Goal: Transaction & Acquisition: Purchase product/service

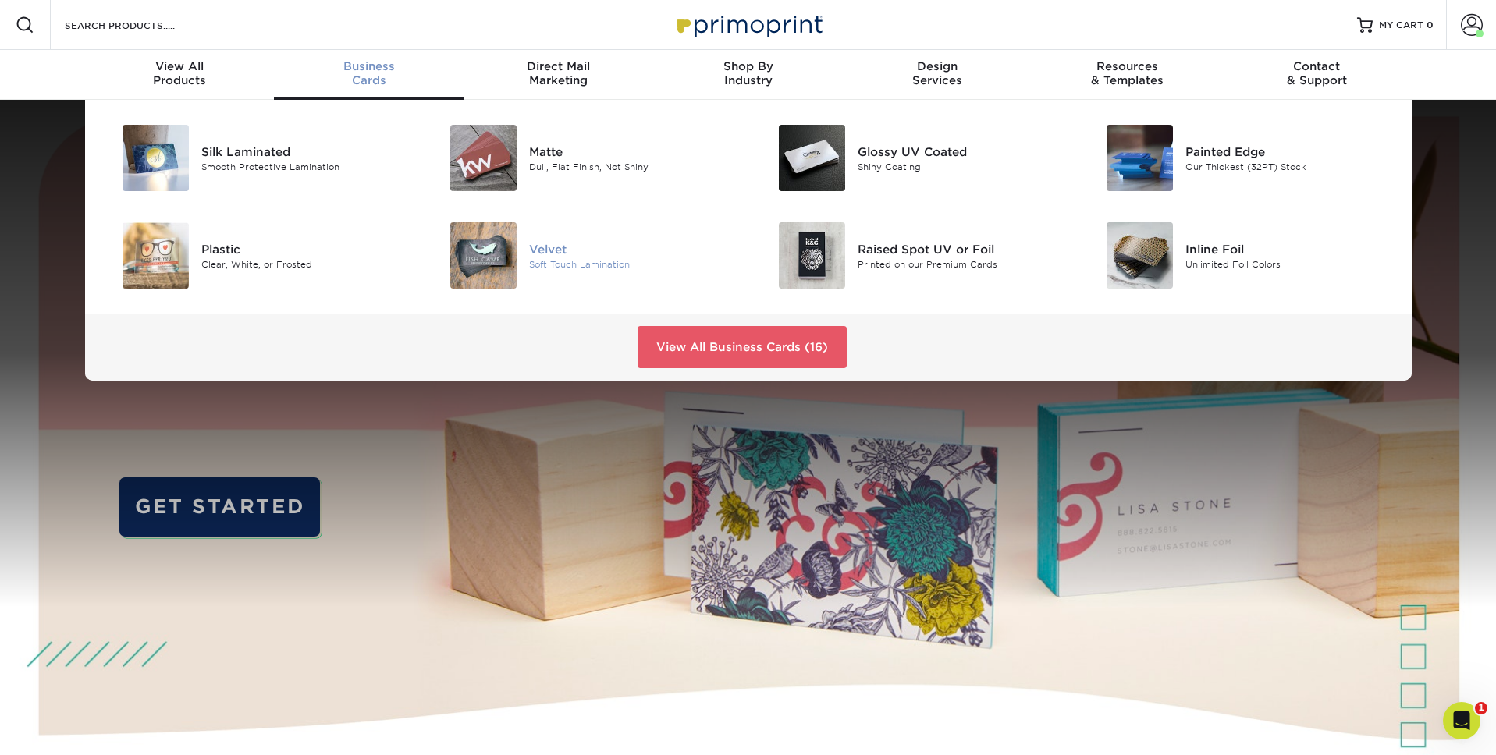
click at [538, 257] on div "Velvet" at bounding box center [632, 248] width 207 height 17
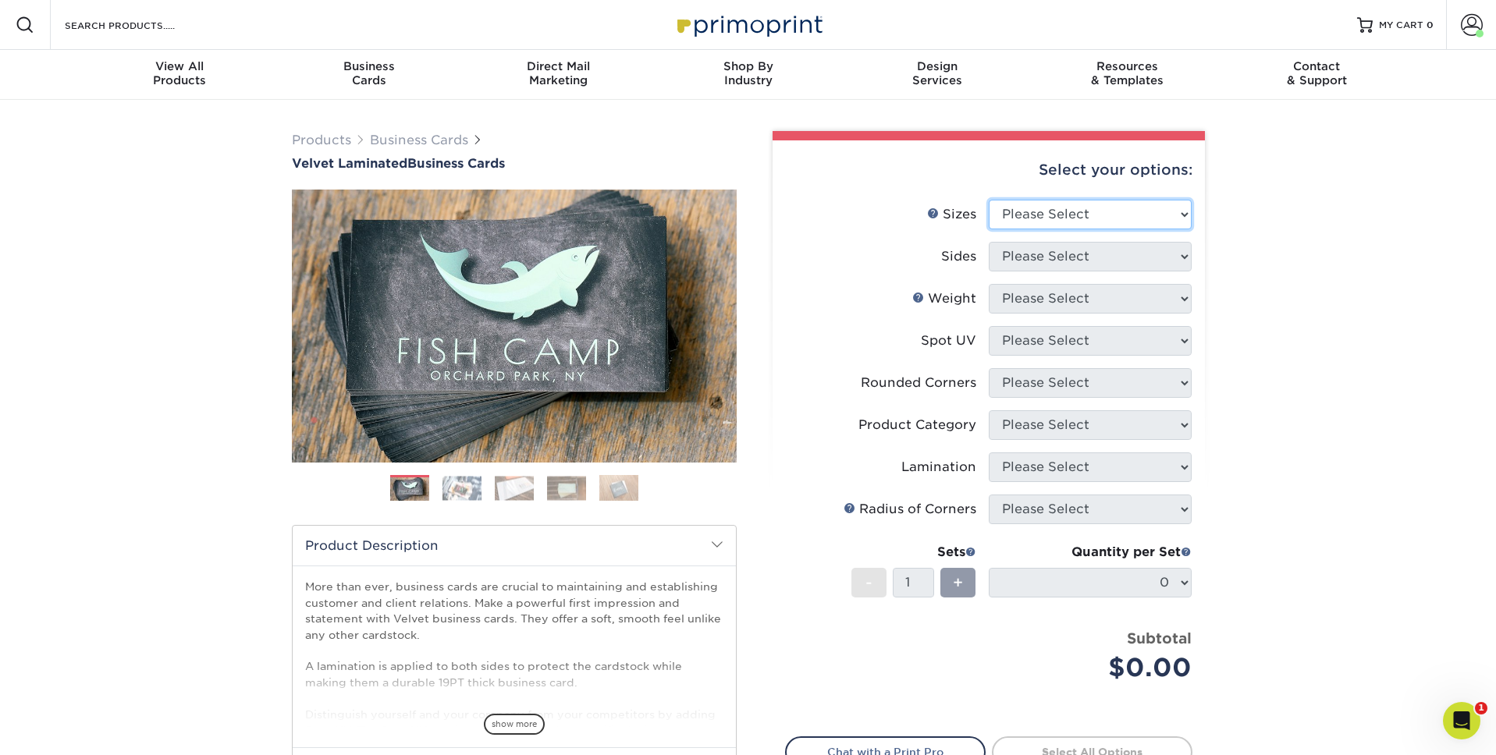
click at [1125, 209] on select "Please Select 1.5" x 3.5" - Mini 1.75" x 3.5" - Mini 2" x 2" - Square 2" x 3" -…" at bounding box center [1090, 215] width 203 height 30
select select "2.00x3.50"
click at [989, 200] on select "Please Select 1.5" x 3.5" - Mini 1.75" x 3.5" - Mini 2" x 2" - Square 2" x 3" -…" at bounding box center [1090, 215] width 203 height 30
click at [1058, 265] on select "Please Select Print Both Sides Print Front Only" at bounding box center [1090, 257] width 203 height 30
select select "13abbda7-1d64-4f25-8bb2-c179b224825d"
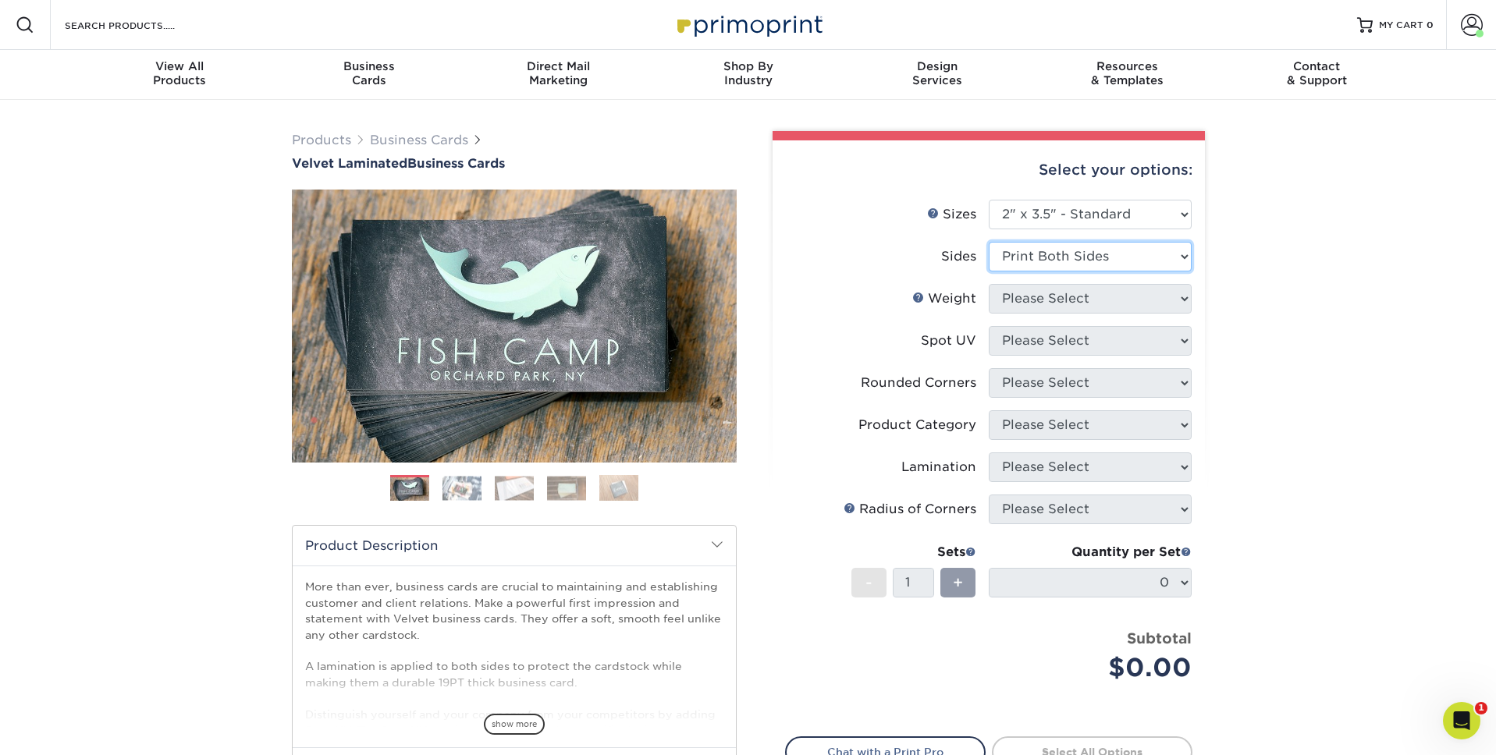
click at [989, 242] on select "Please Select Print Both Sides Print Front Only" at bounding box center [1090, 257] width 203 height 30
click at [1060, 297] on select "Please Select 16PT" at bounding box center [1090, 299] width 203 height 30
select select "16PT"
click at [989, 284] on select "Please Select 16PT" at bounding box center [1090, 299] width 203 height 30
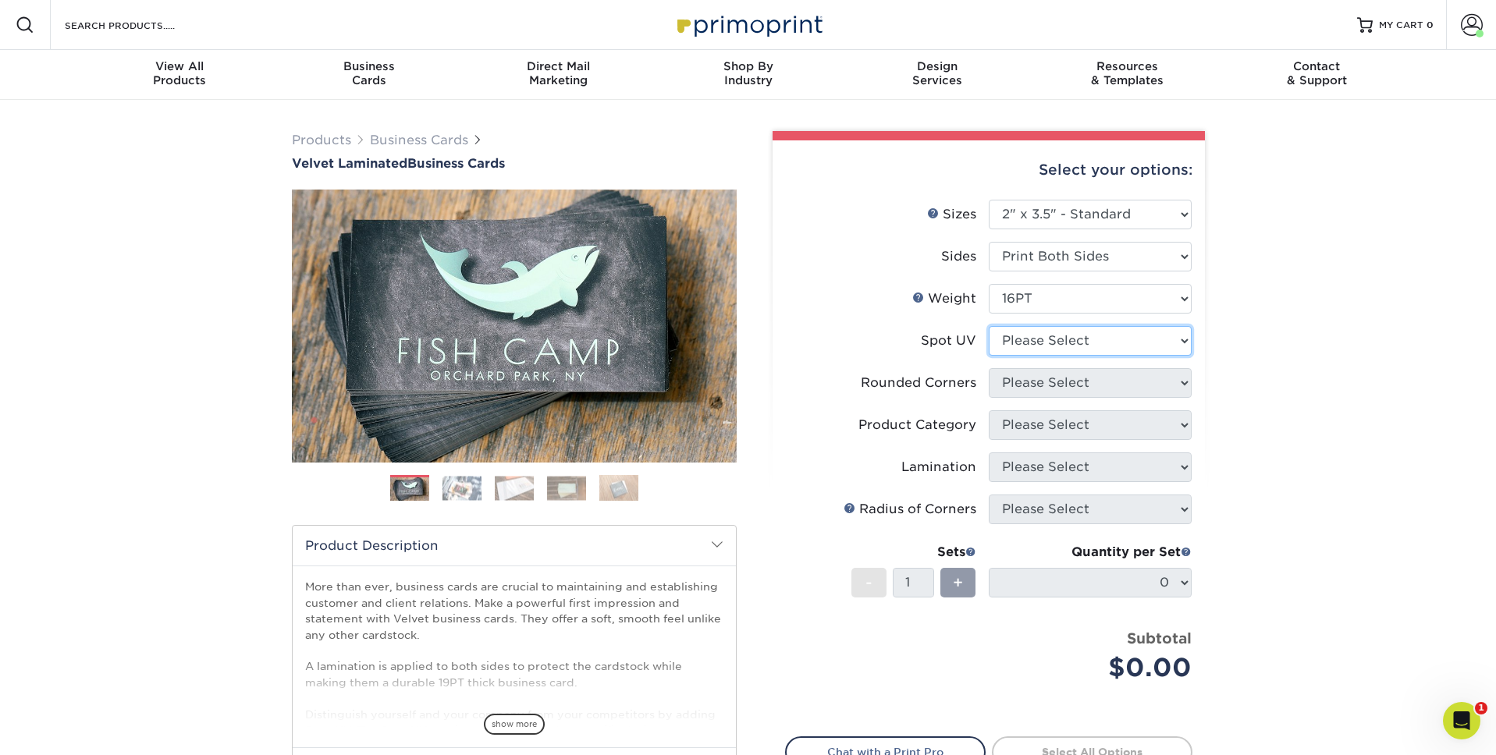
click at [1030, 337] on select "Please Select No Spot UV Front and Back (Both Sides) Front Only Back Only" at bounding box center [1090, 341] width 203 height 30
click at [364, 80] on div "Business Cards" at bounding box center [369, 73] width 190 height 28
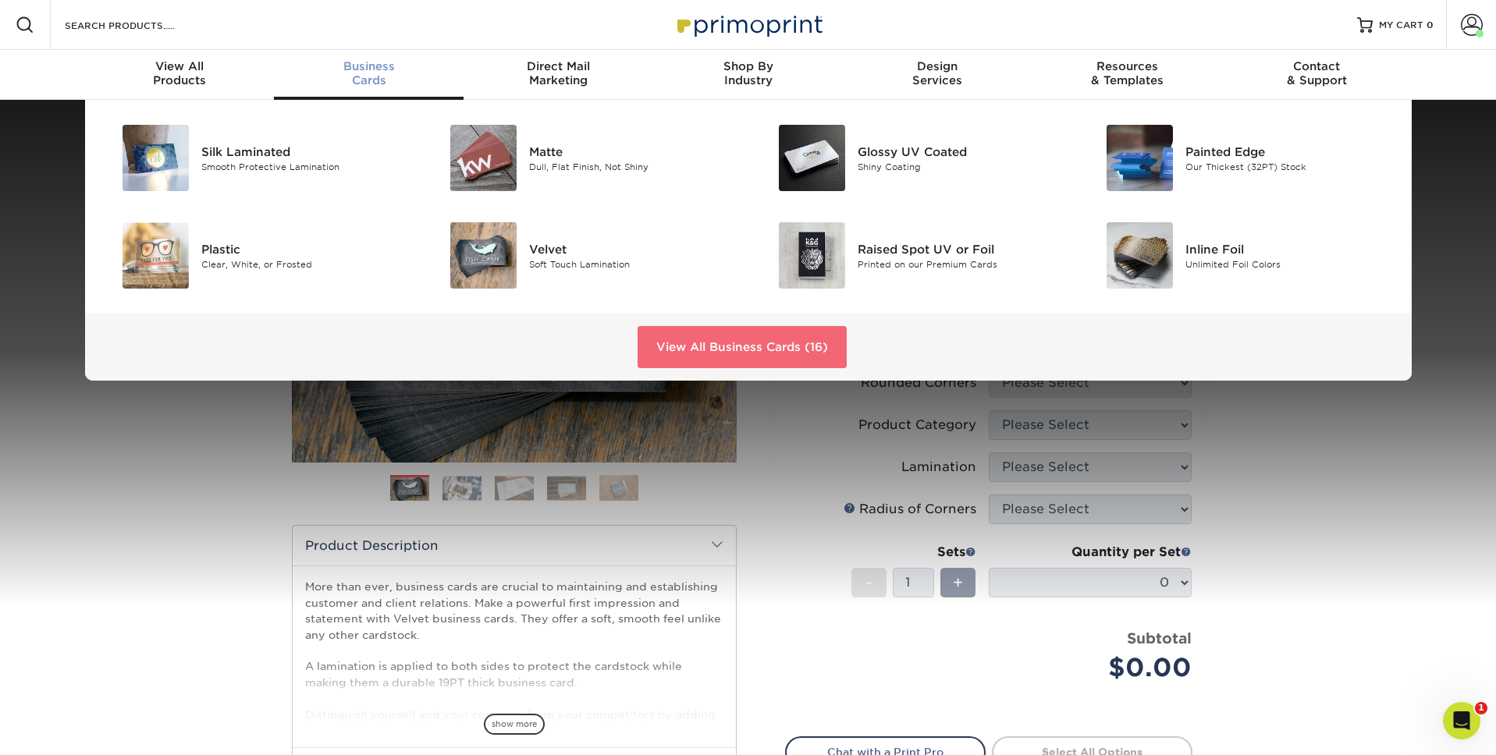
click at [804, 355] on link "View All Business Cards (16)" at bounding box center [742, 347] width 209 height 42
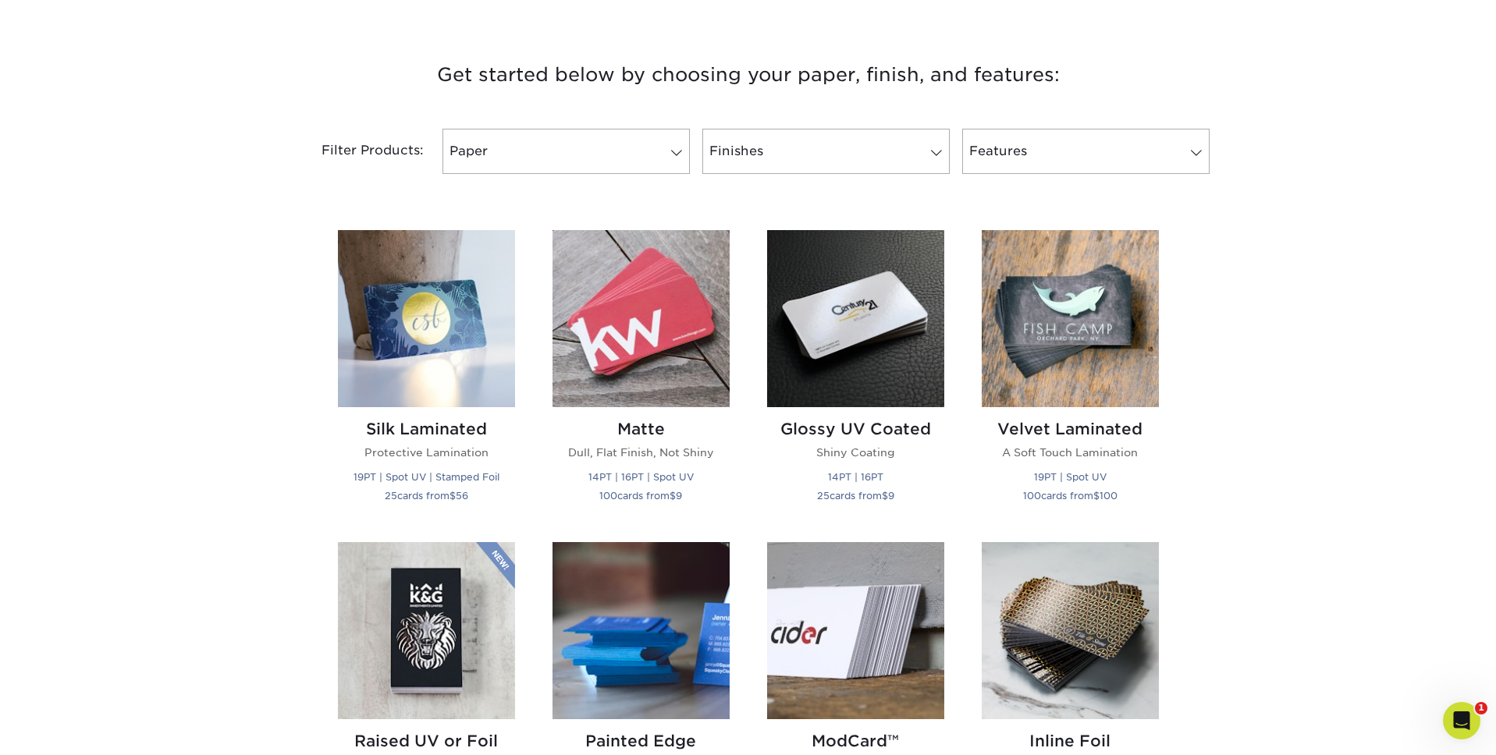
scroll to position [558, 0]
click at [1030, 354] on img at bounding box center [1070, 319] width 177 height 177
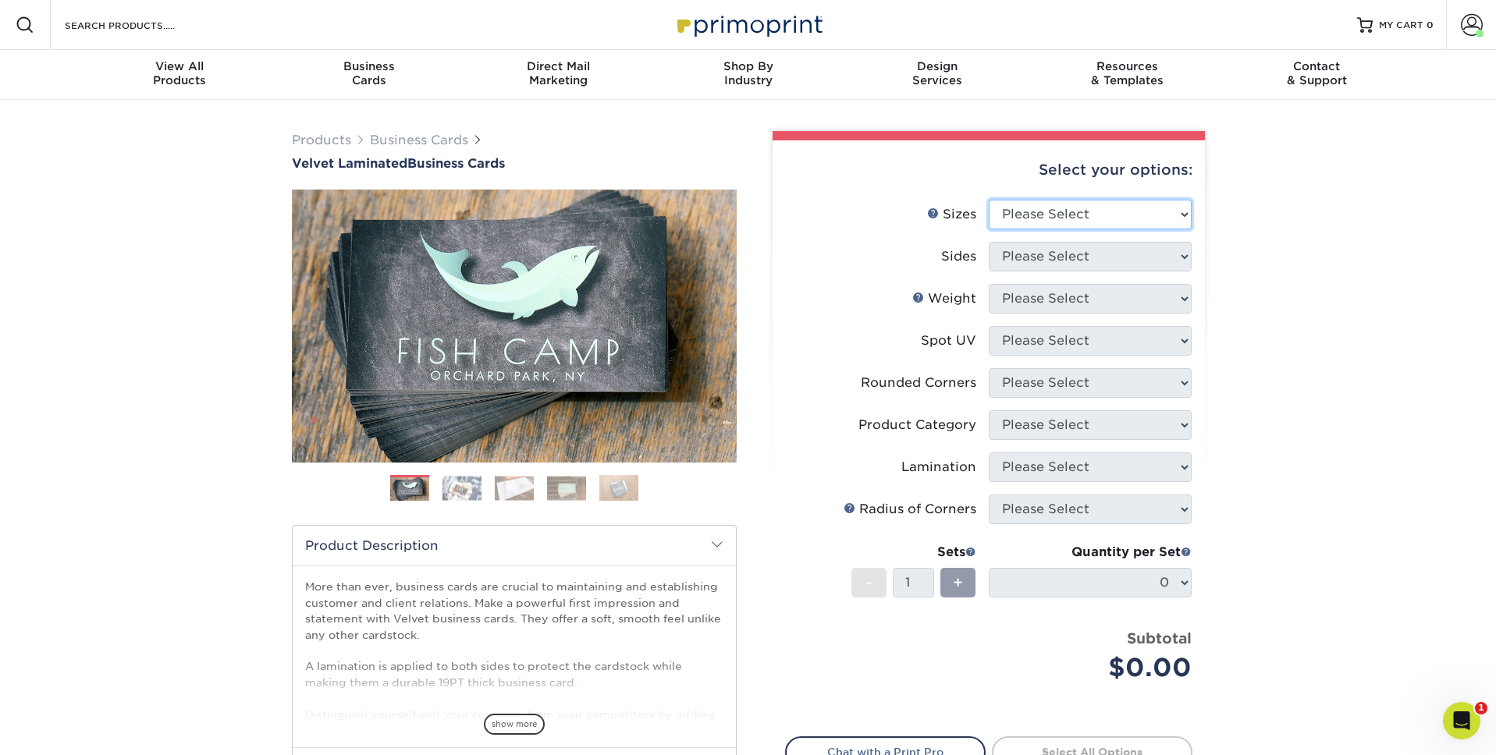
click at [1072, 218] on select "Please Select 1.5" x 3.5" - Mini 1.75" x 3.5" - Mini 2" x 2" - Square 2" x 3" -…" at bounding box center [1090, 215] width 203 height 30
select select "2.00x3.50"
click at [989, 200] on select "Please Select 1.5" x 3.5" - Mini 1.75" x 3.5" - Mini 2" x 2" - Square 2" x 3" -…" at bounding box center [1090, 215] width 203 height 30
click at [1071, 265] on select "Please Select Print Both Sides Print Front Only" at bounding box center [1090, 257] width 203 height 30
select select "13abbda7-1d64-4f25-8bb2-c179b224825d"
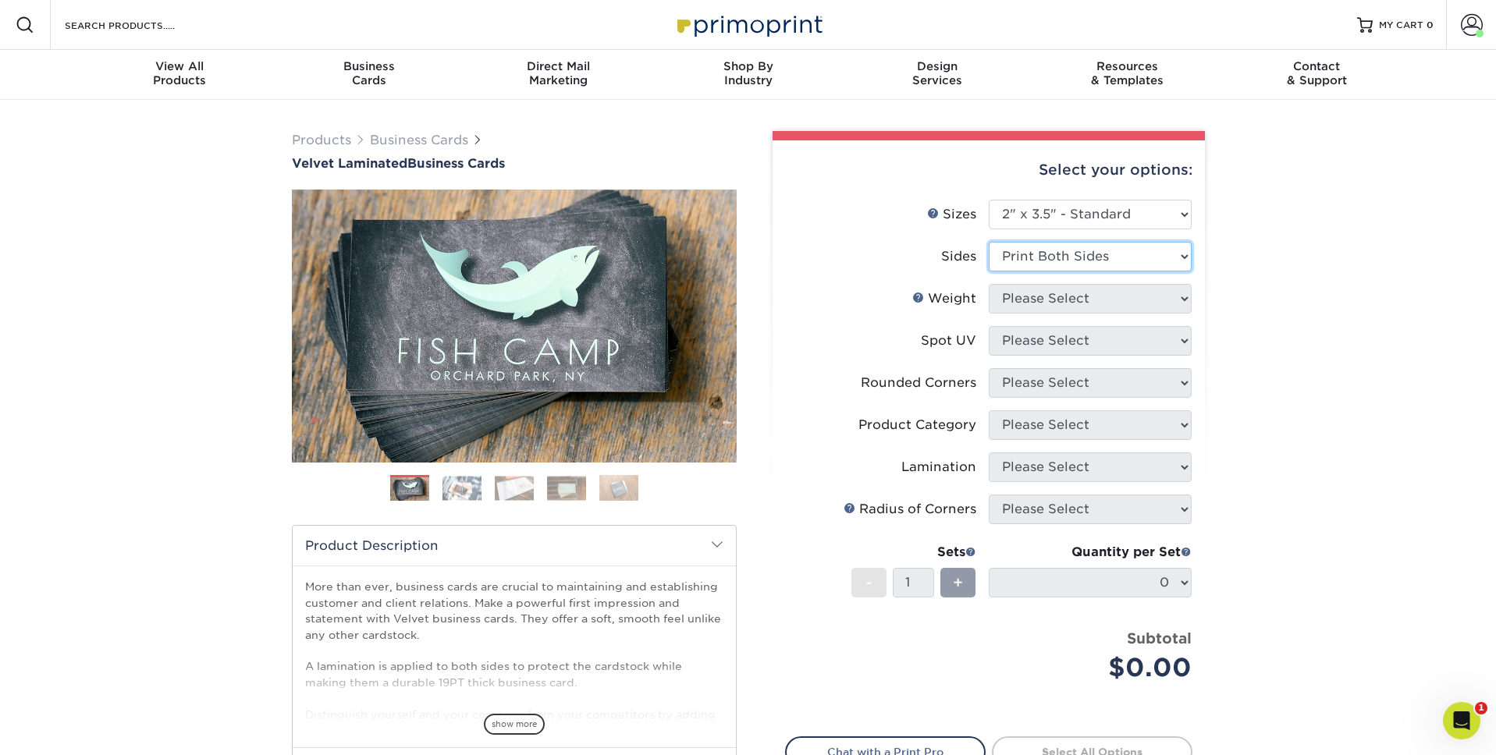
click at [989, 242] on select "Please Select Print Both Sides Print Front Only" at bounding box center [1090, 257] width 203 height 30
click at [1061, 300] on select "Please Select" at bounding box center [1090, 299] width 203 height 30
select select "16PT"
click at [989, 284] on select "Please Select 16PT" at bounding box center [1090, 299] width 203 height 30
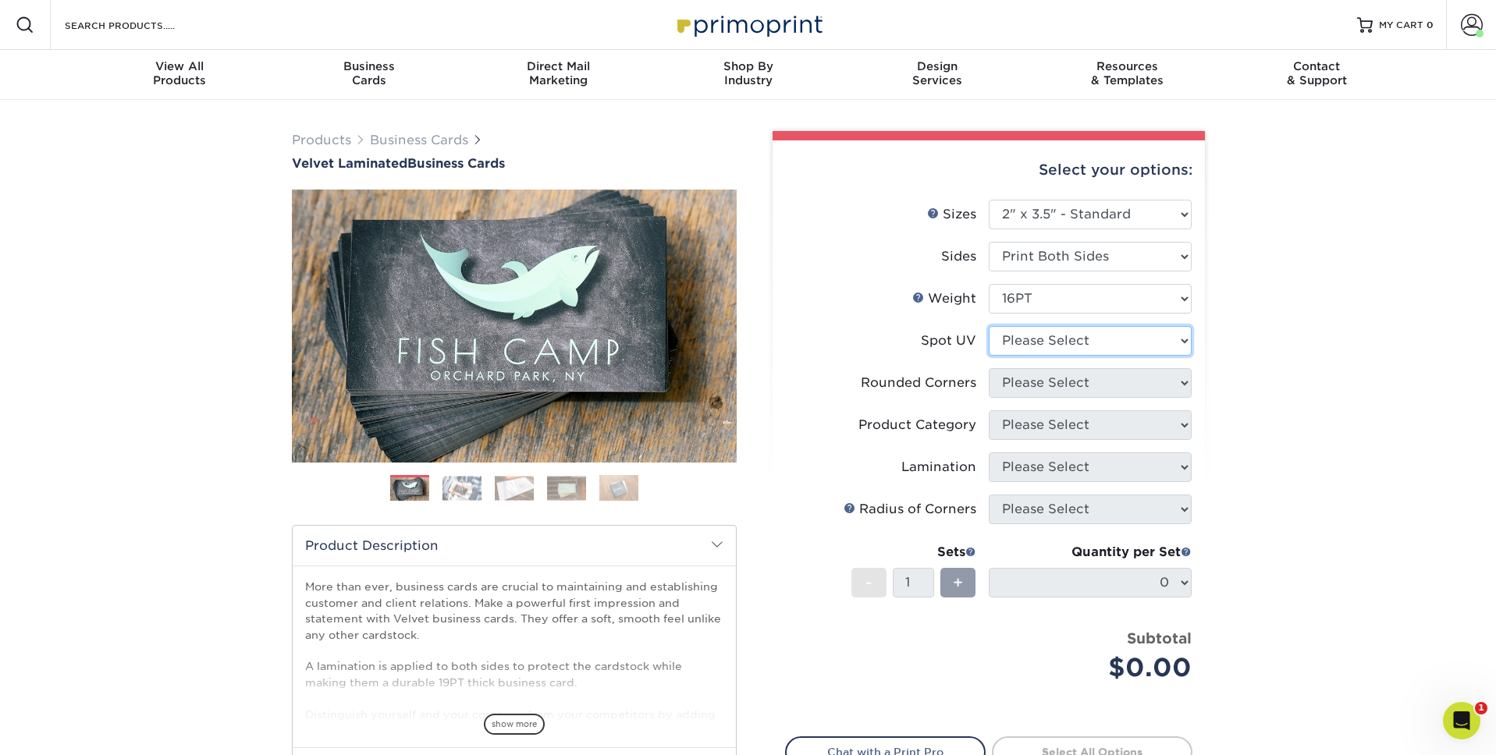
click at [1062, 344] on select "Please Select No Spot UV Front and Back (Both Sides) Front Only Back Only" at bounding box center [1090, 341] width 203 height 30
select select "3"
click at [989, 326] on select "Please Select No Spot UV Front and Back (Both Sides) Front Only Back Only" at bounding box center [1090, 341] width 203 height 30
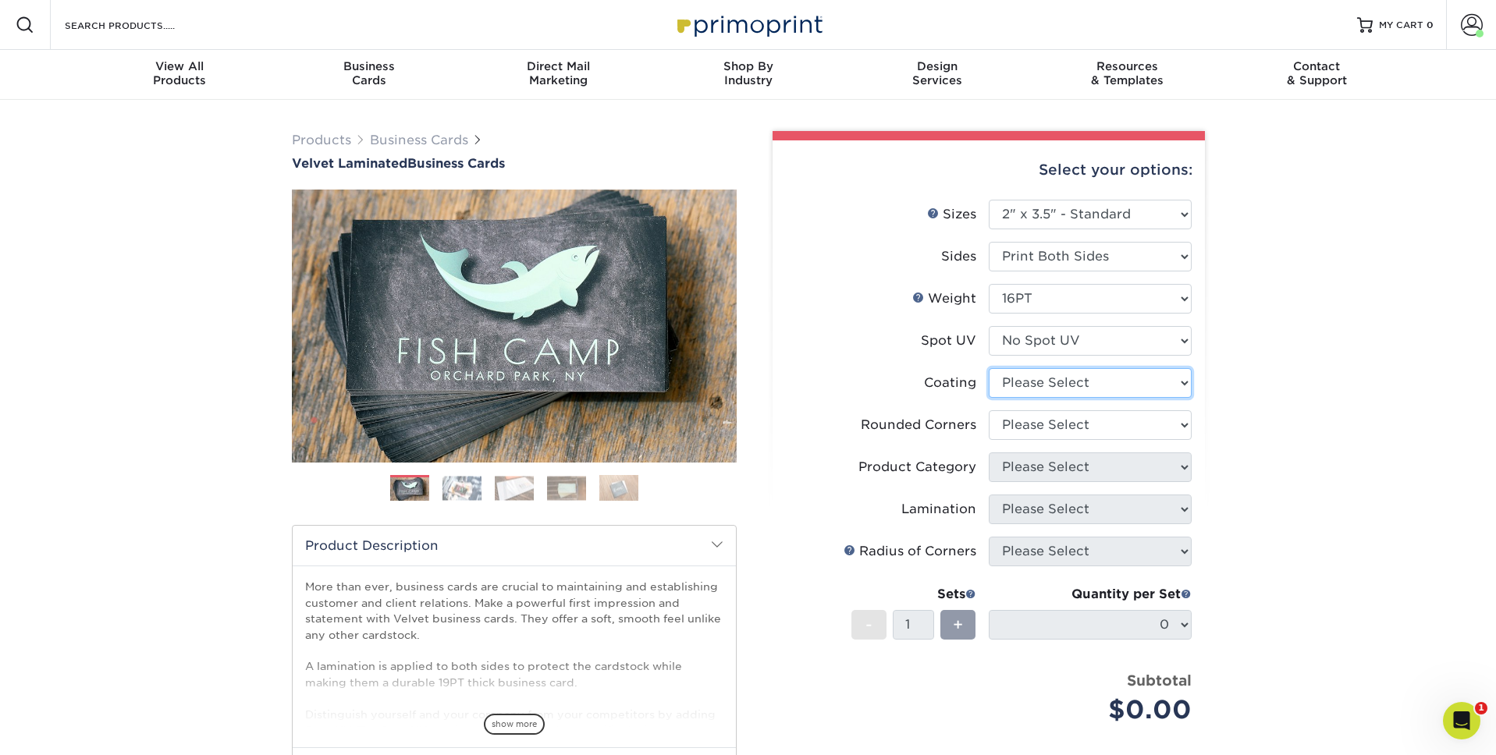
click at [1063, 386] on select at bounding box center [1090, 383] width 203 height 30
select select "3e7618de-abca-4bda-9f97-8b9129e913d8"
click at [989, 368] on select at bounding box center [1090, 383] width 203 height 30
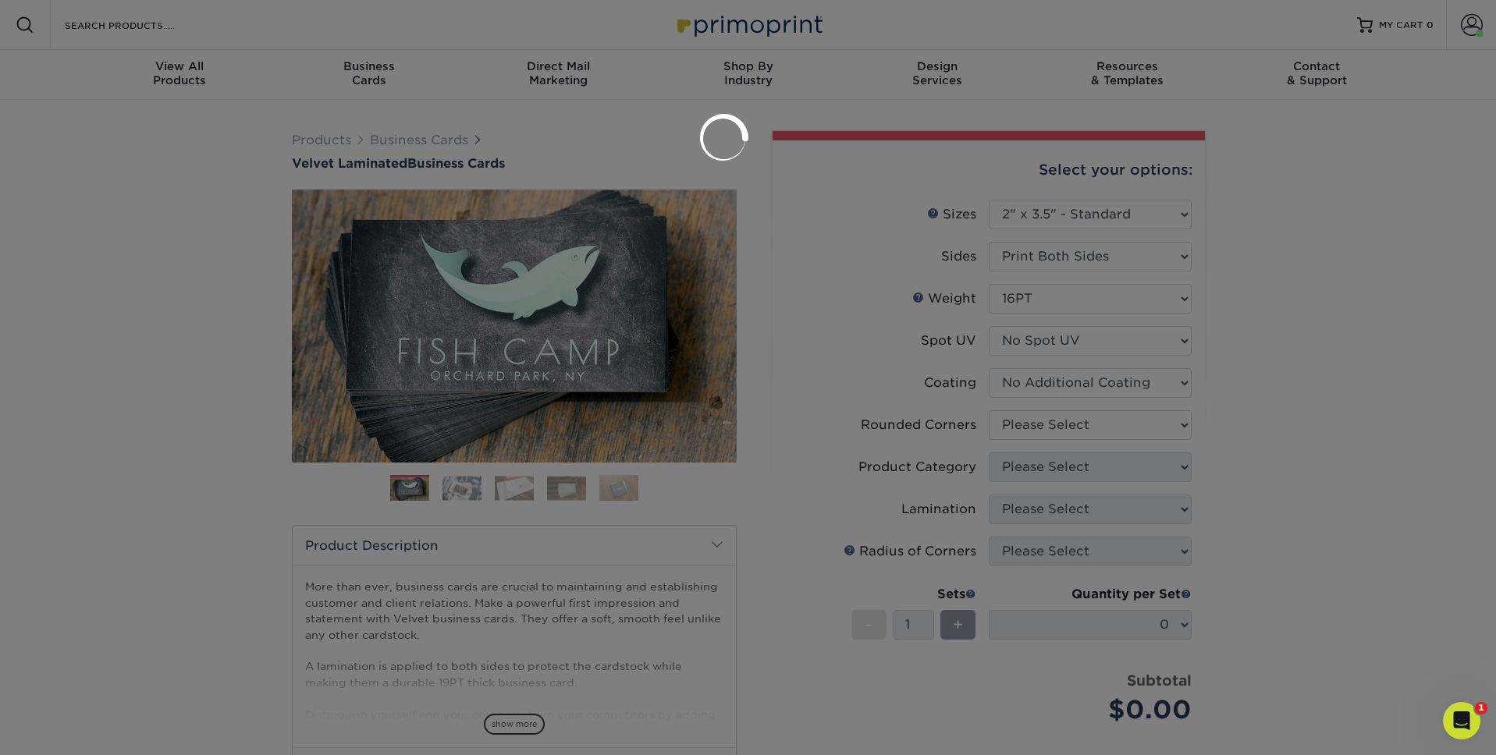
click at [1062, 429] on div at bounding box center [748, 377] width 1496 height 755
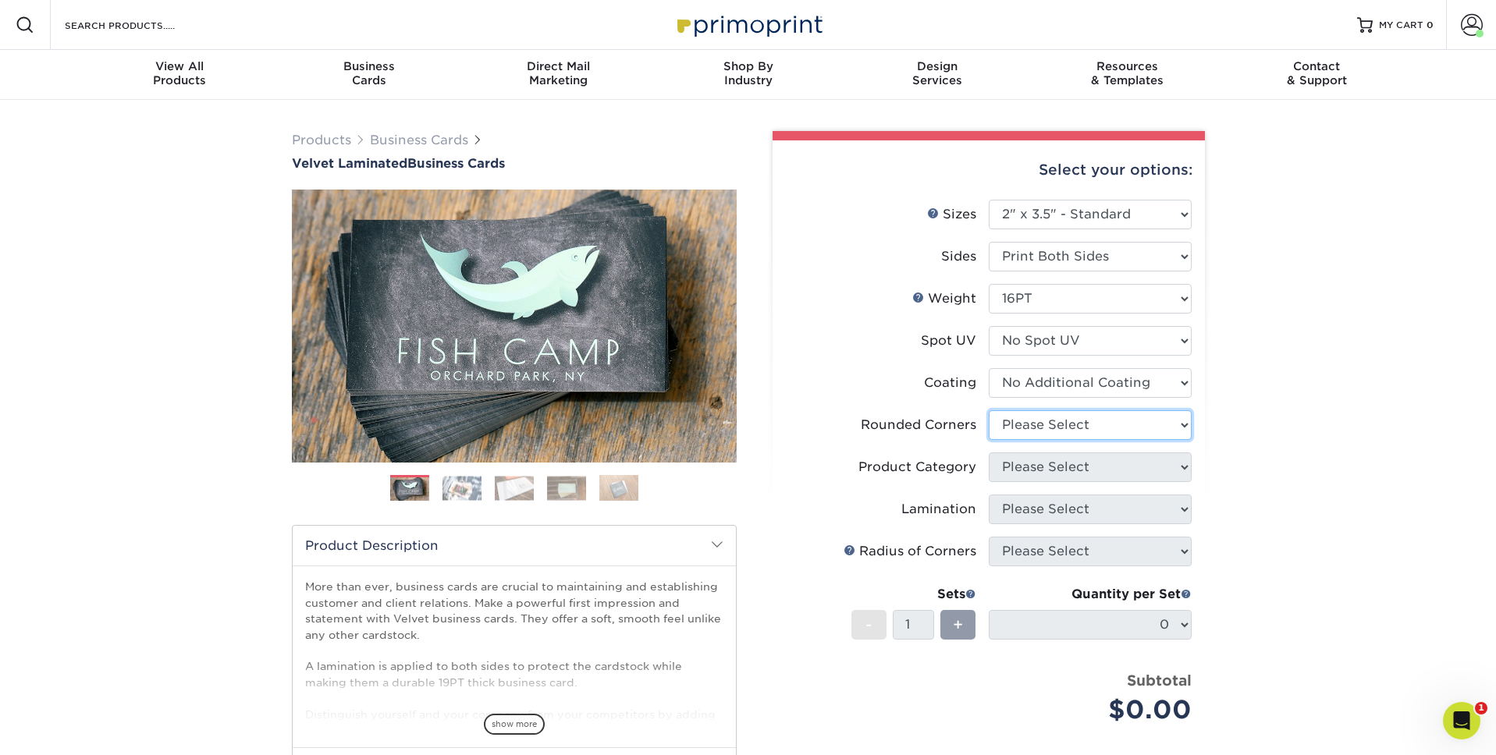
click at [1020, 425] on select "Please Select Yes - Round 2 Corners Yes - Round 4 Corners No" at bounding box center [1090, 425] width 203 height 30
select select "0"
click at [989, 410] on select "Please Select Yes - Round 2 Corners Yes - Round 4 Corners No" at bounding box center [1090, 425] width 203 height 30
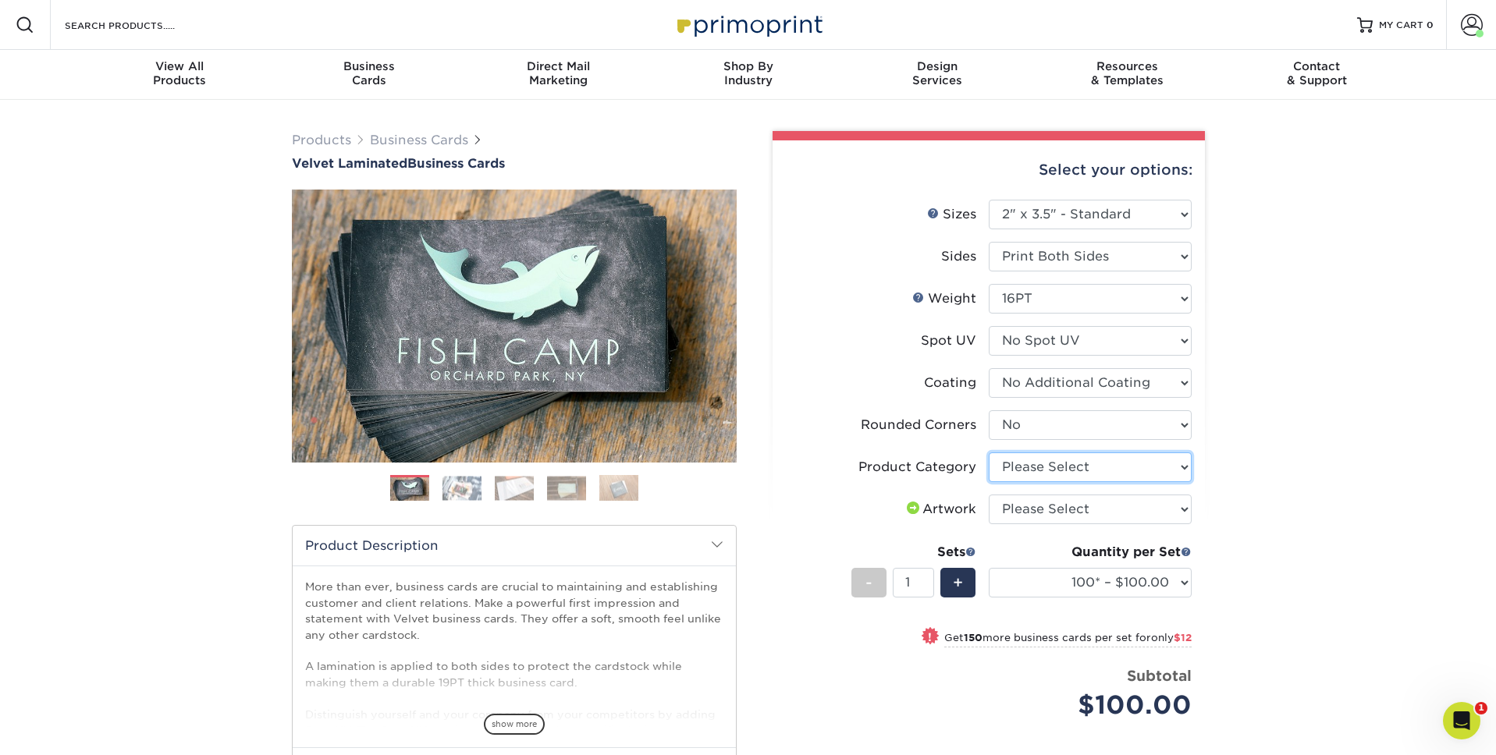
click at [1035, 464] on select "Please Select Business Cards" at bounding box center [1090, 468] width 203 height 30
select select "3b5148f1-0588-4f88-a218-97bcfdce65c1"
click at [989, 453] on select "Please Select Business Cards" at bounding box center [1090, 468] width 203 height 30
click at [1073, 524] on select "Please Select I will upload files I need a design - $100" at bounding box center [1090, 510] width 203 height 30
select select "upload"
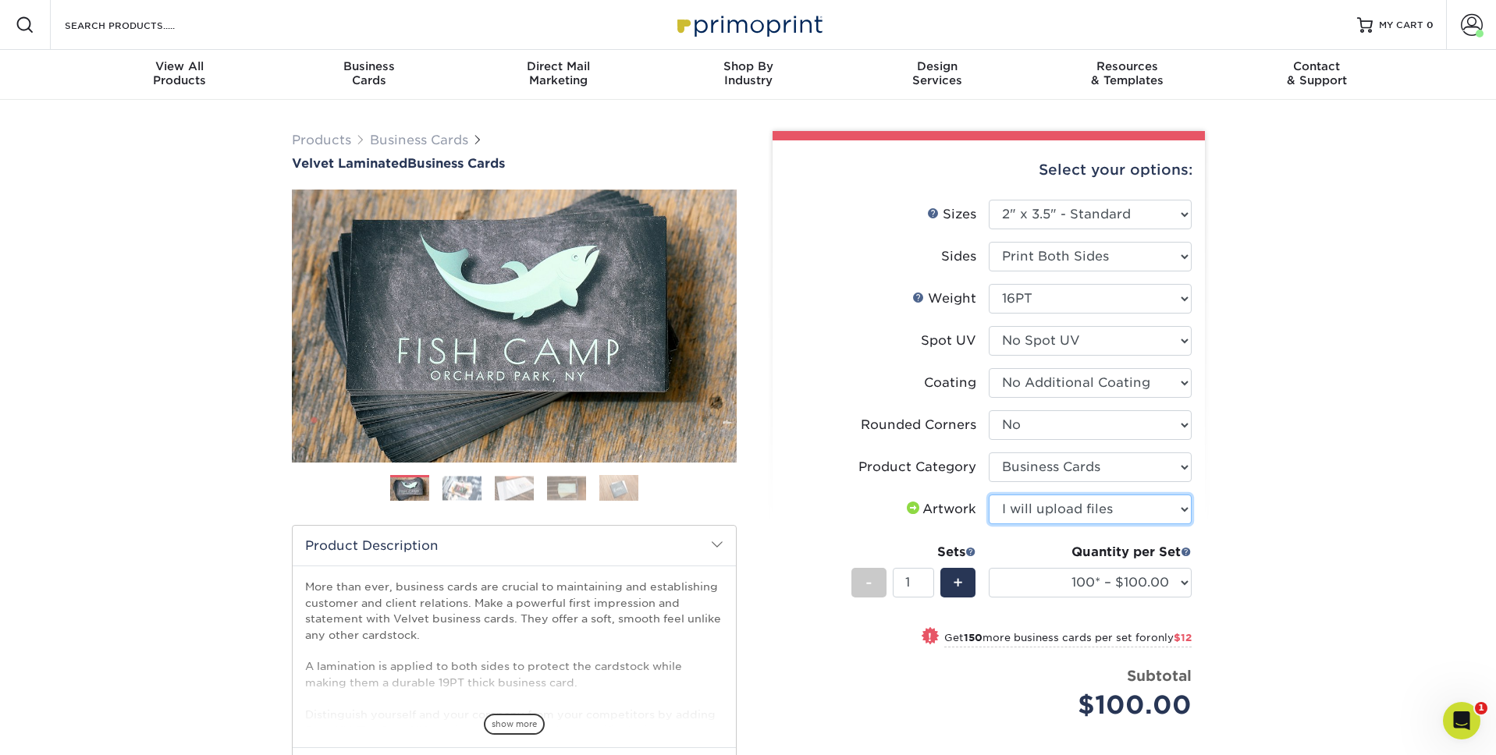
click at [989, 495] on select "Please Select I will upload files I need a design - $100" at bounding box center [1090, 510] width 203 height 30
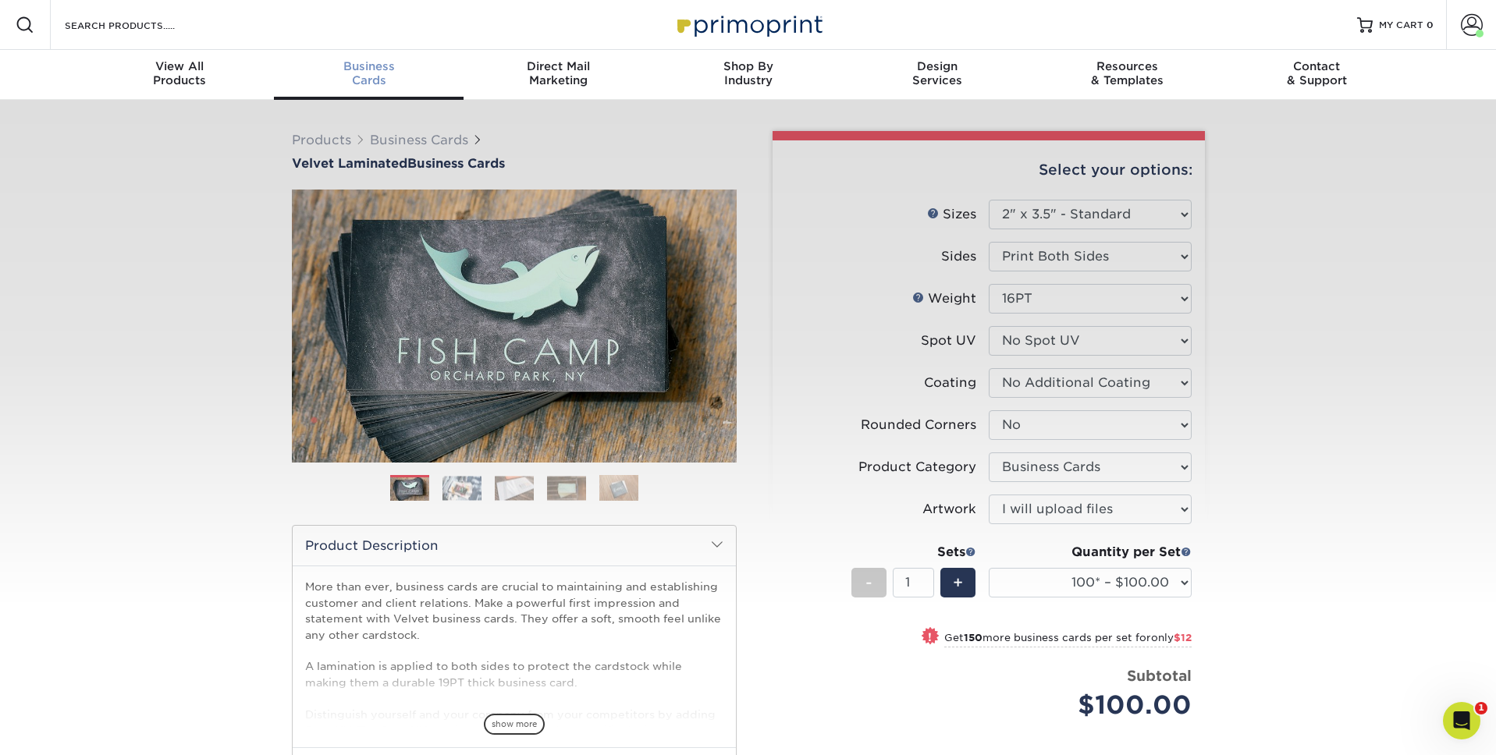
click at [364, 67] on span "Business" at bounding box center [369, 66] width 190 height 14
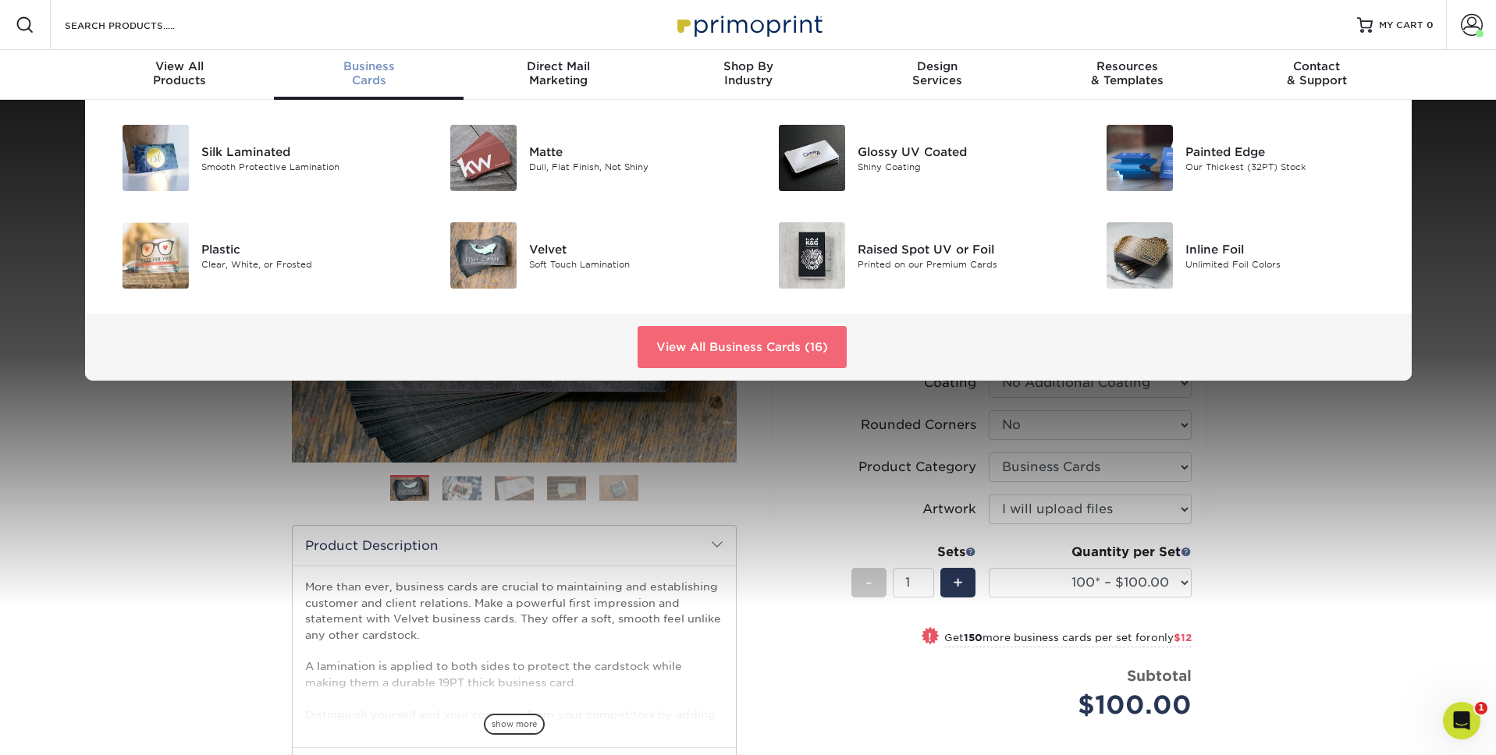
click at [817, 360] on link "View All Business Cards (16)" at bounding box center [742, 347] width 209 height 42
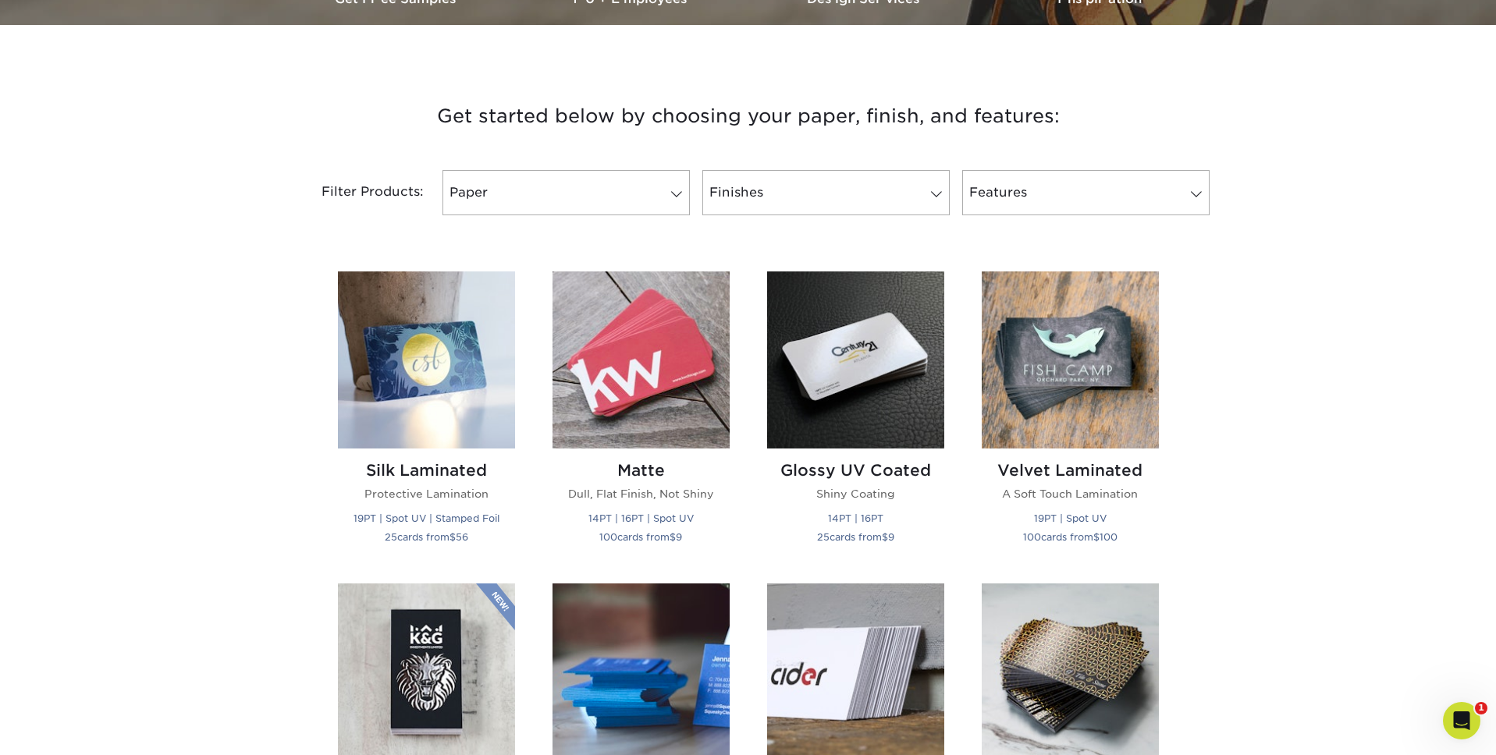
scroll to position [523, 0]
